Goal: Communication & Community: Ask a question

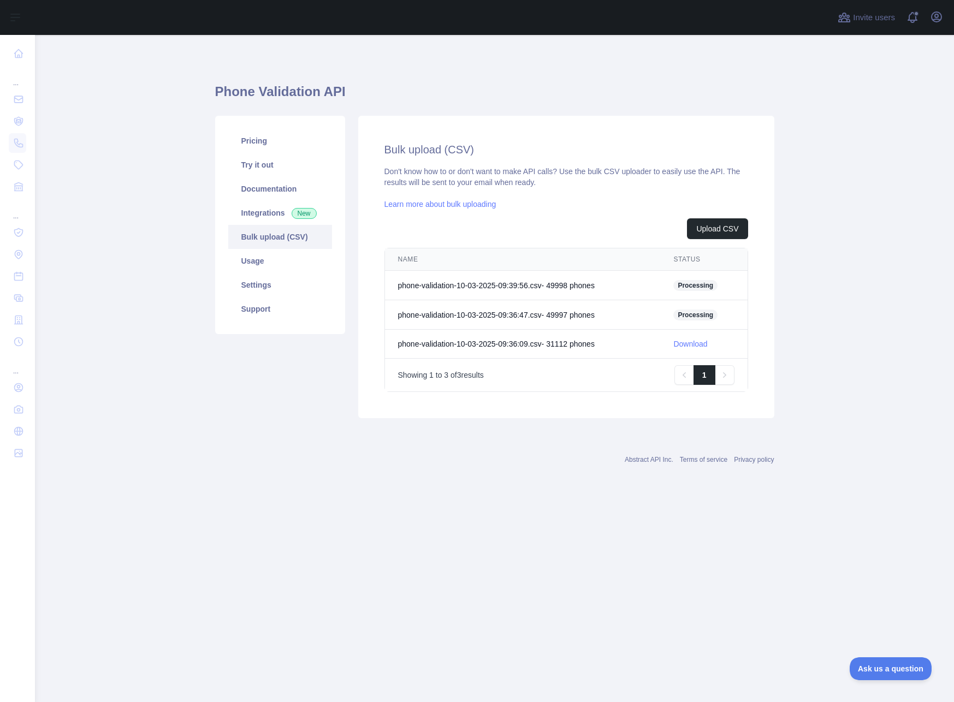
click at [853, 424] on main "Phone Validation API Pricing Try it out Documentation Integrations New Bulk upl…" at bounding box center [494, 368] width 919 height 667
click at [899, 670] on span "Ask us a question" at bounding box center [885, 668] width 82 height 8
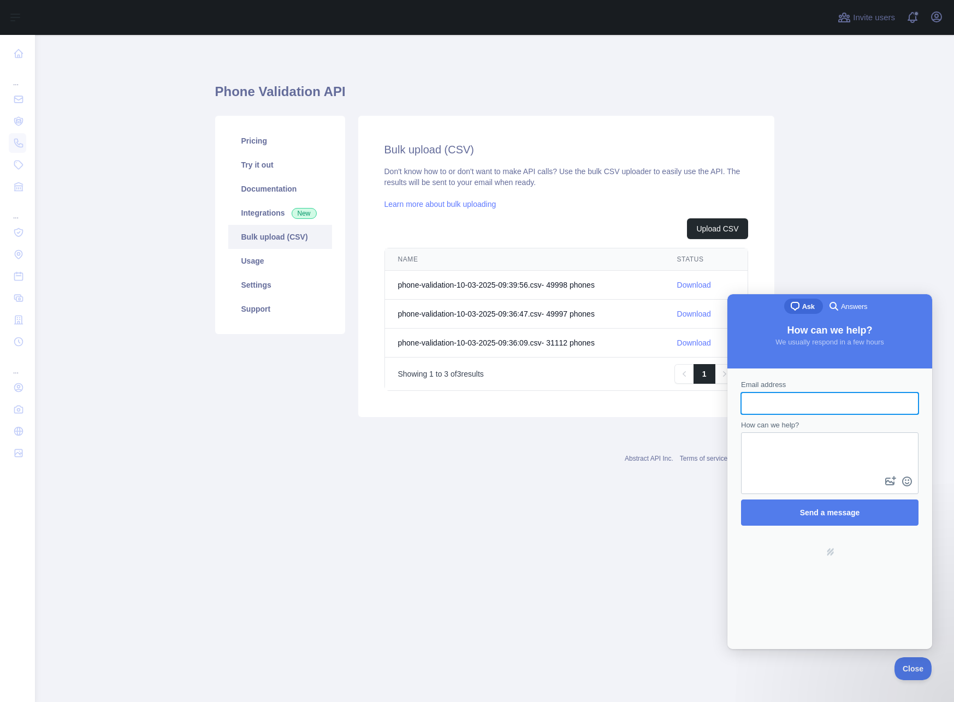
click at [835, 405] on input "Email address" at bounding box center [830, 404] width 160 height 20
type input "*"
type input "**********"
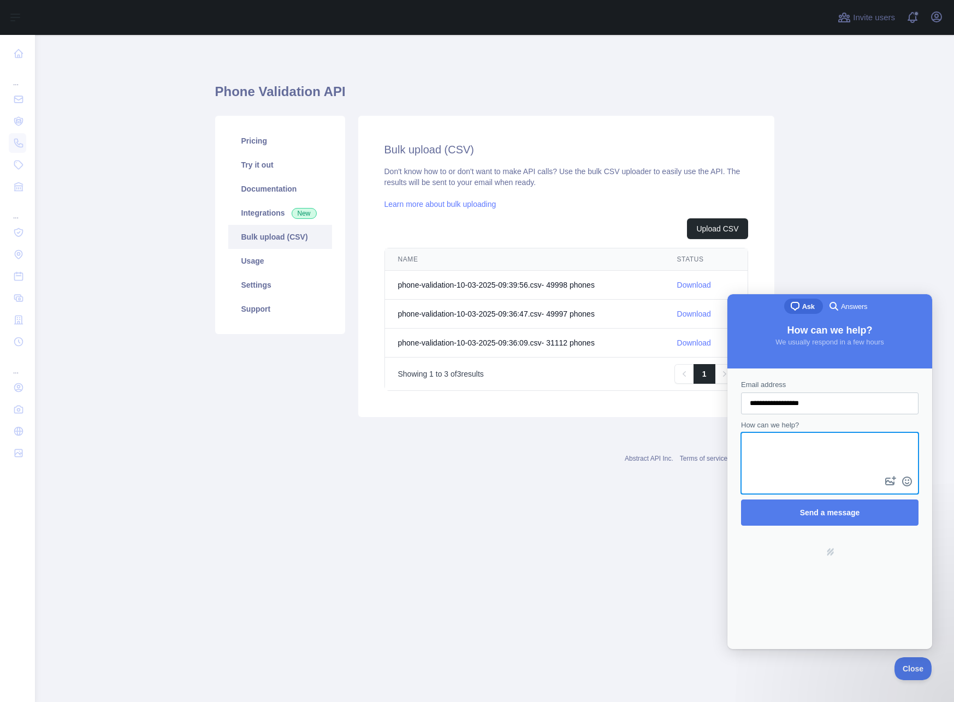
click at [837, 454] on textarea "How can we help?" at bounding box center [829, 454] width 175 height 40
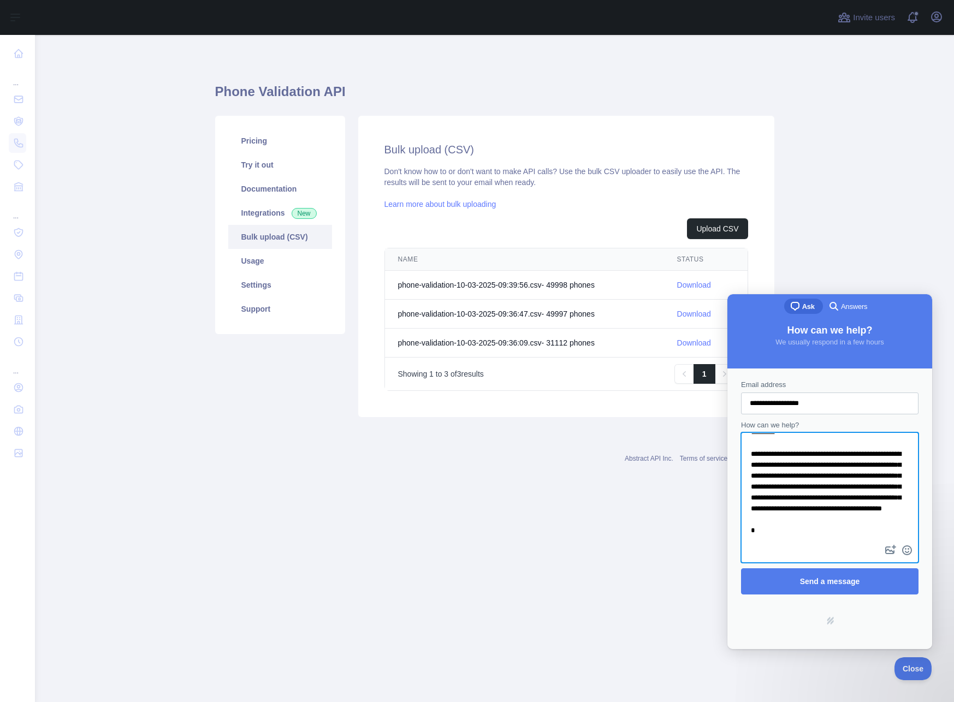
scroll to position [27, 0]
type textarea "**********"
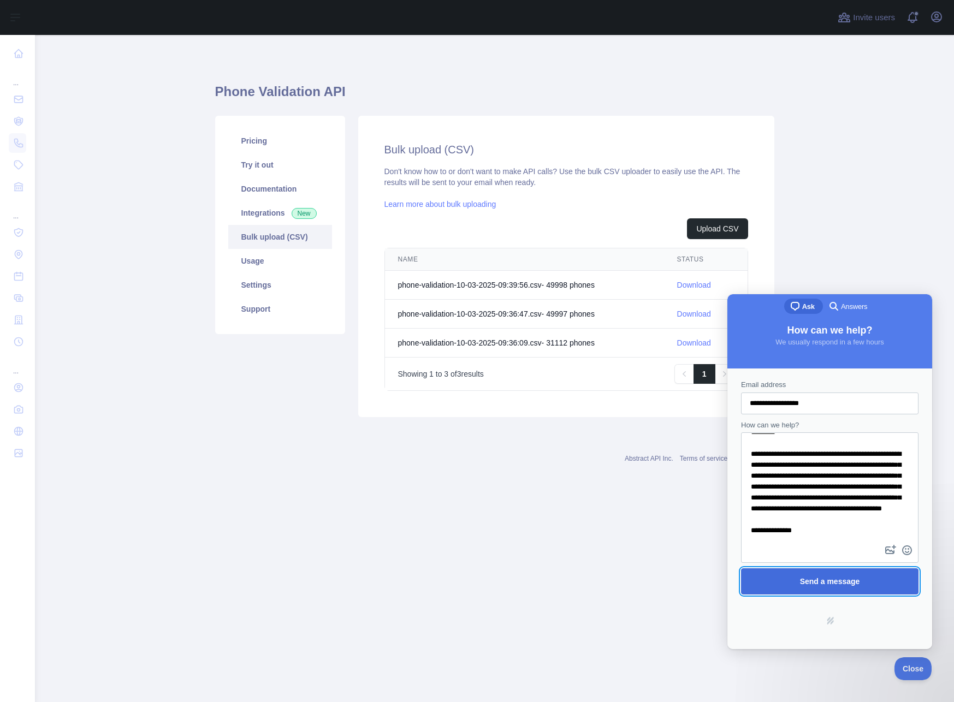
click at [840, 586] on span "Send a message" at bounding box center [830, 581] width 60 height 9
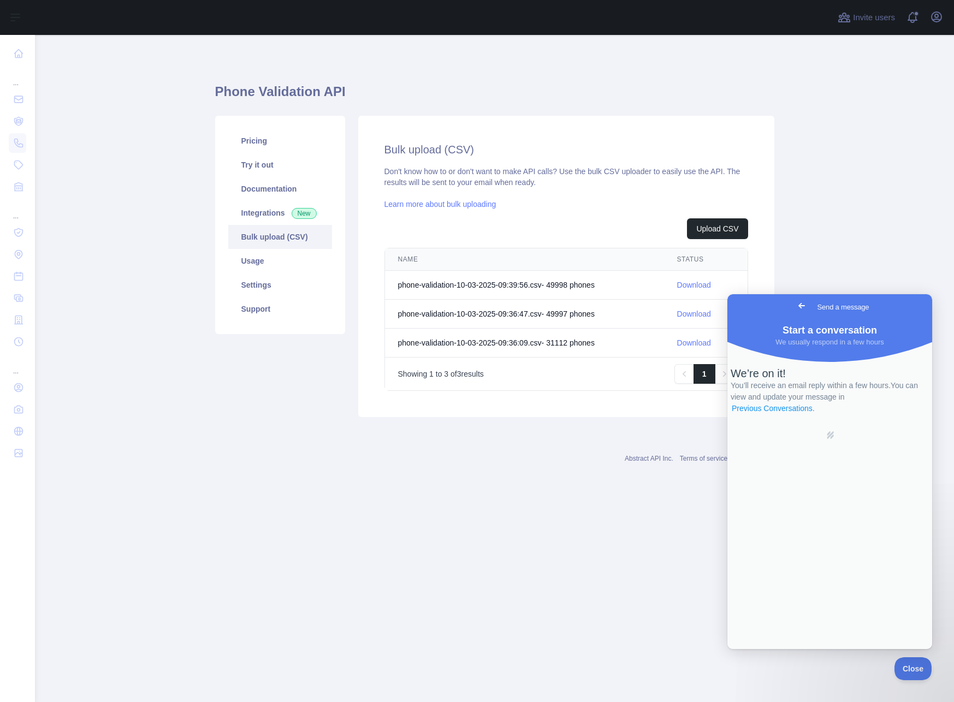
click at [816, 415] on link "Previous Conversations ." at bounding box center [773, 408] width 85 height 11
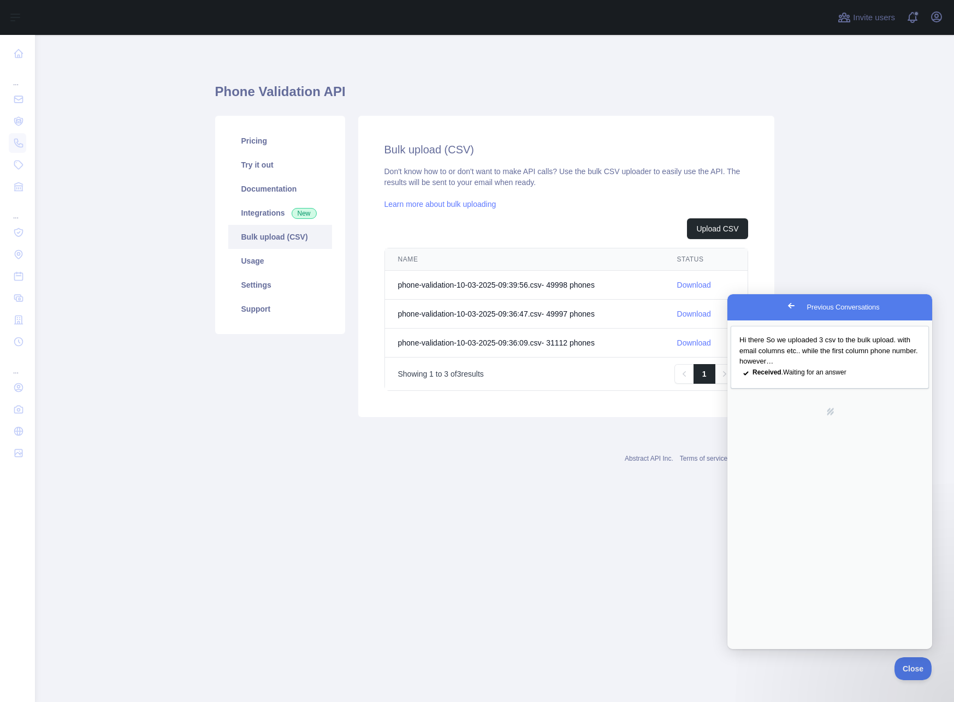
click at [582, 568] on main "Phone Validation API Pricing Try it out Documentation Integrations New Bulk upl…" at bounding box center [494, 368] width 919 height 667
